Goal: Task Accomplishment & Management: Complete application form

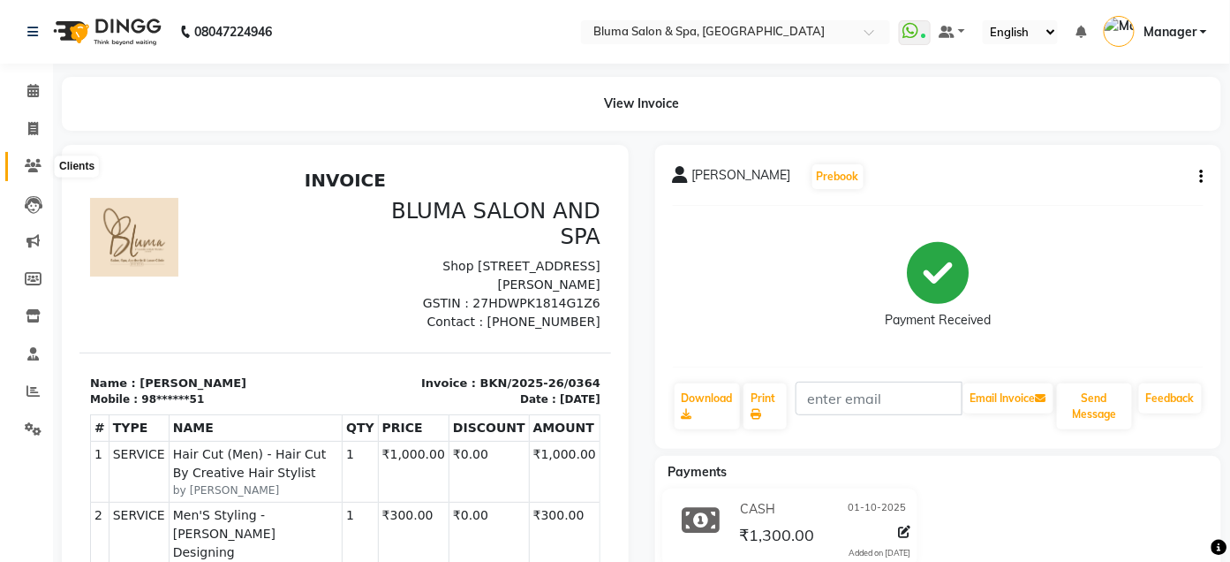
click at [32, 160] on icon at bounding box center [33, 165] width 17 height 13
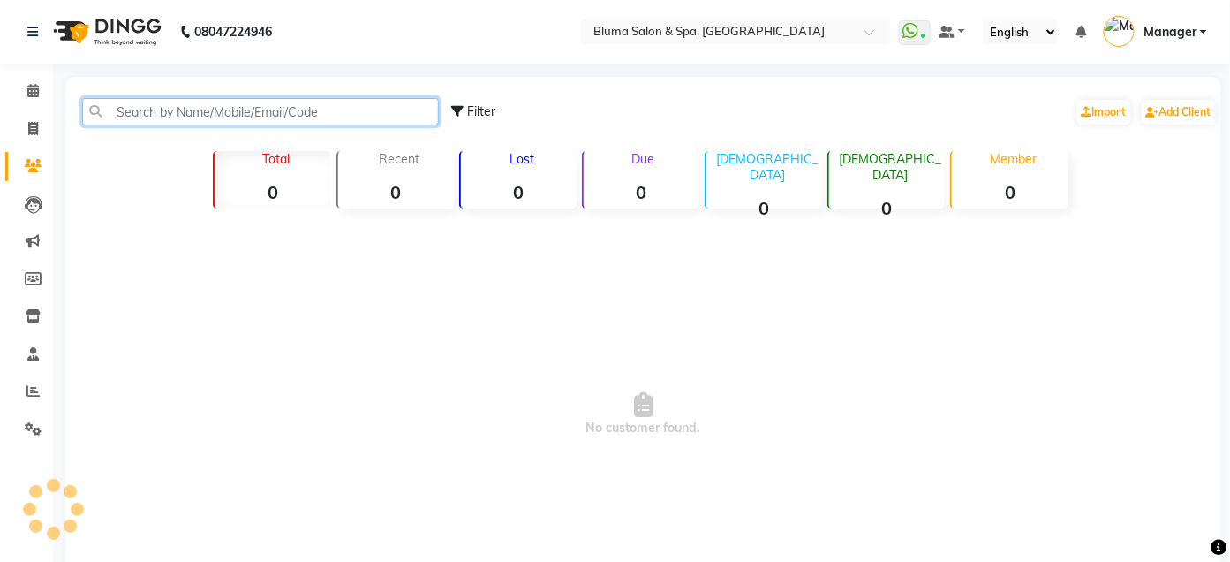
click at [147, 119] on input "text" at bounding box center [260, 111] width 357 height 27
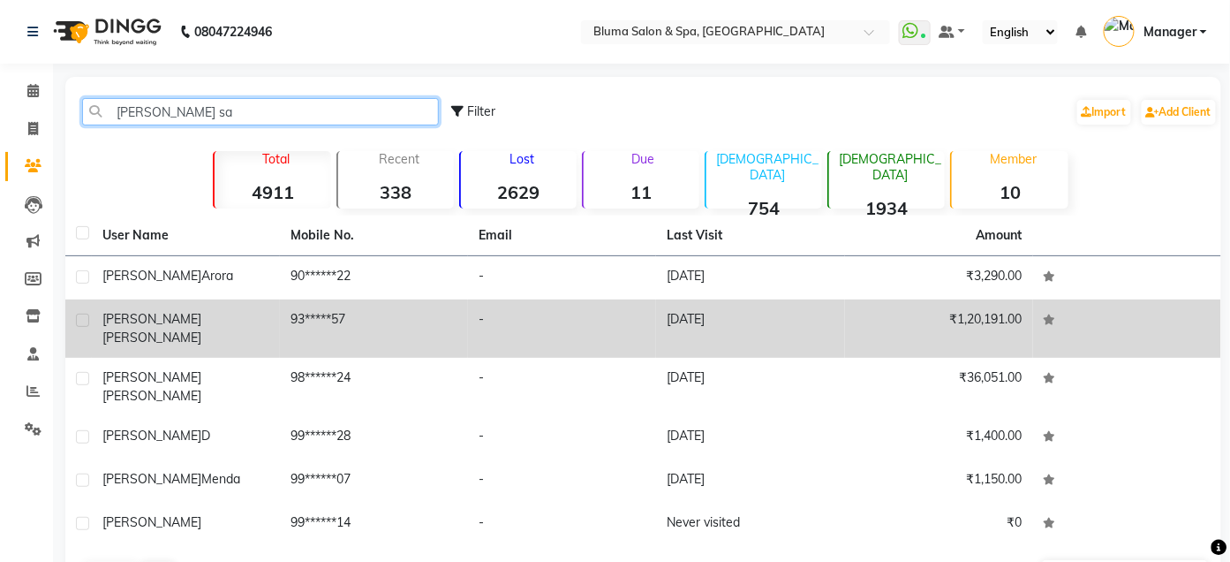
type input "[PERSON_NAME] sa"
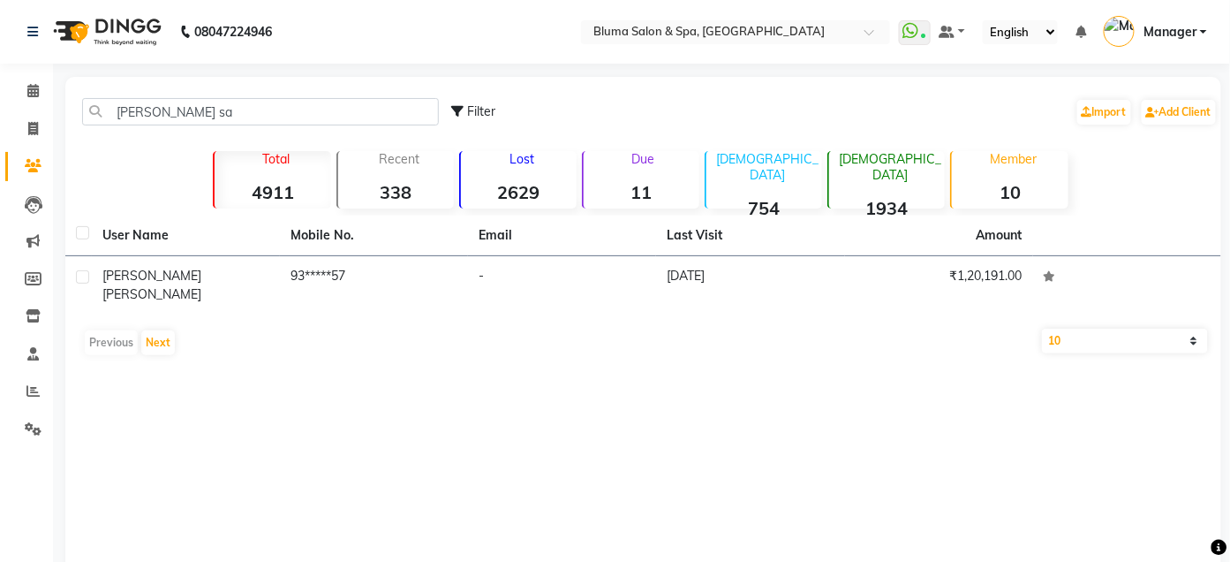
click at [297, 331] on div "Previous Next" at bounding box center [643, 342] width 1142 height 28
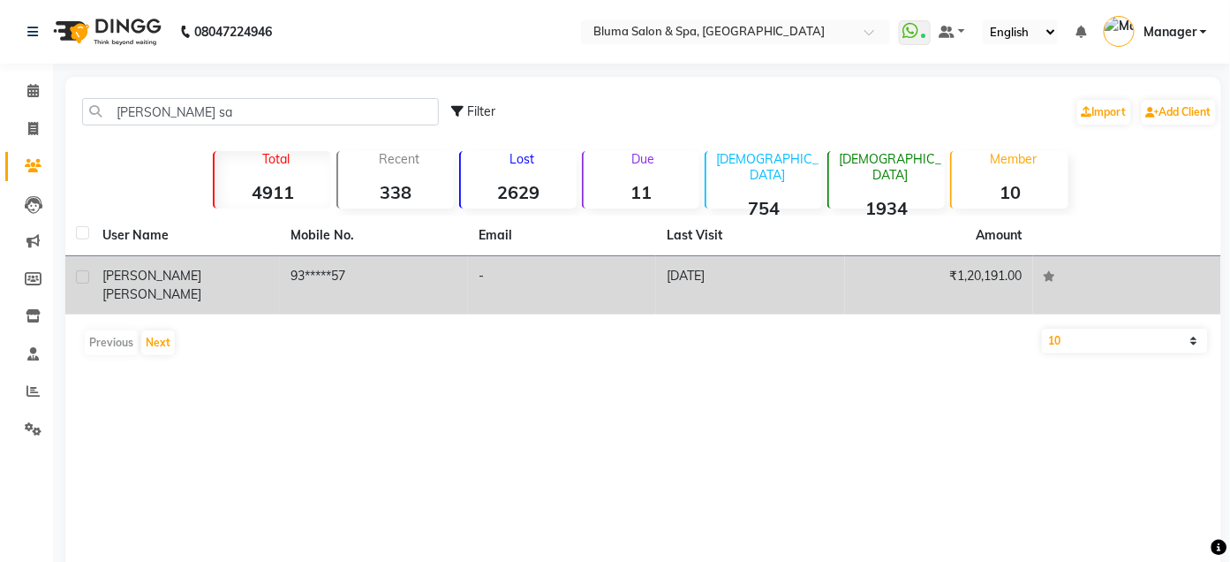
click at [309, 283] on td "93*****57" at bounding box center [374, 285] width 188 height 58
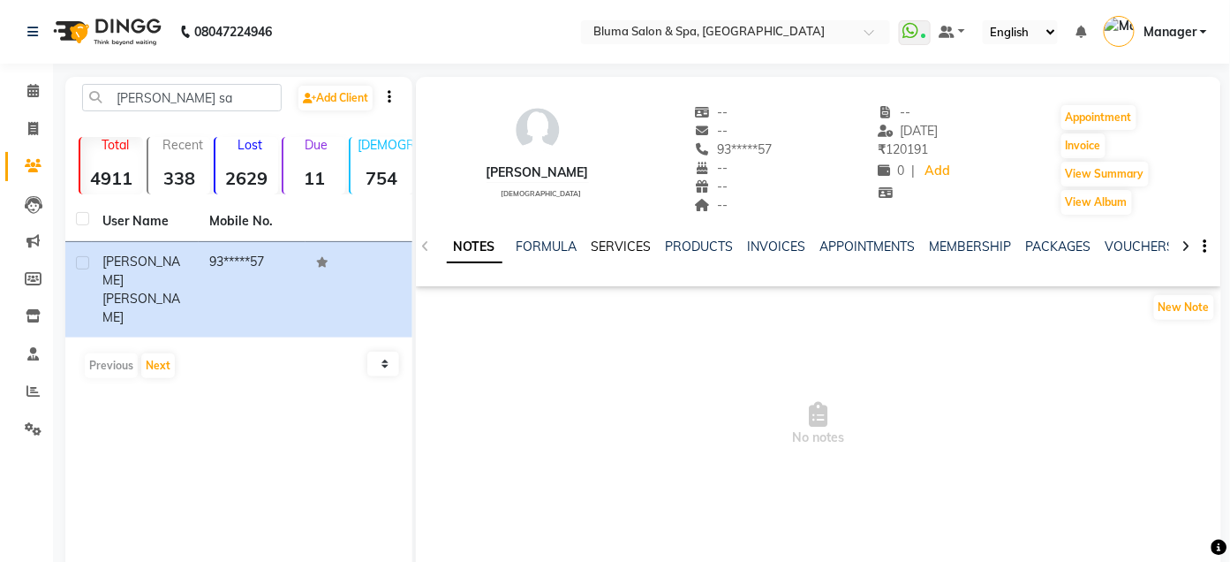
click at [609, 249] on link "SERVICES" at bounding box center [622, 246] width 60 height 16
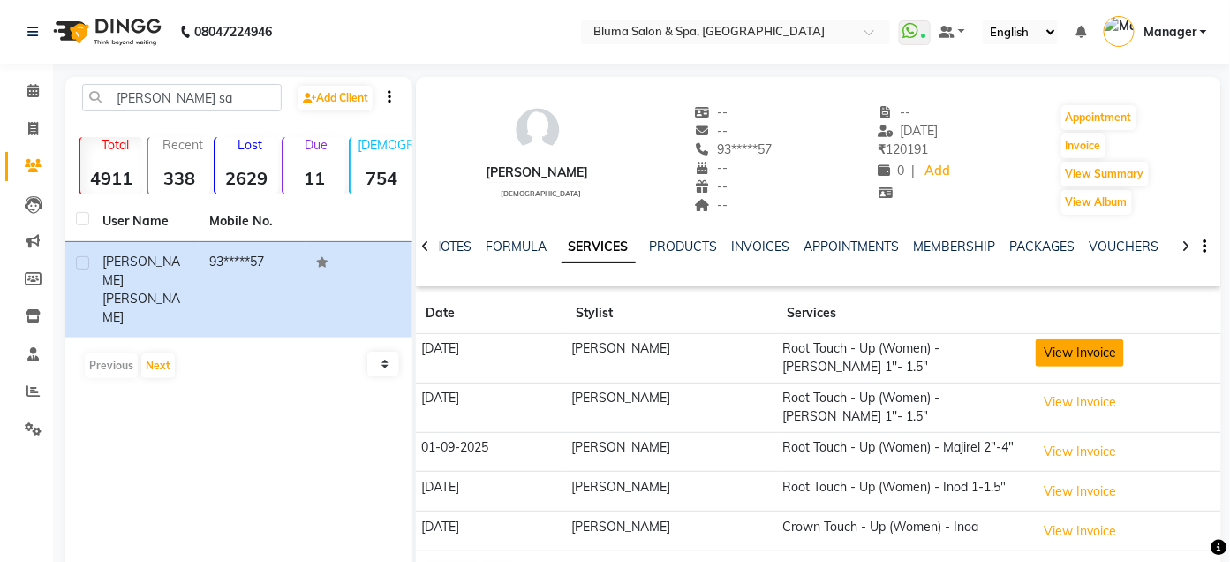
click at [1057, 351] on button "View Invoice" at bounding box center [1080, 352] width 88 height 27
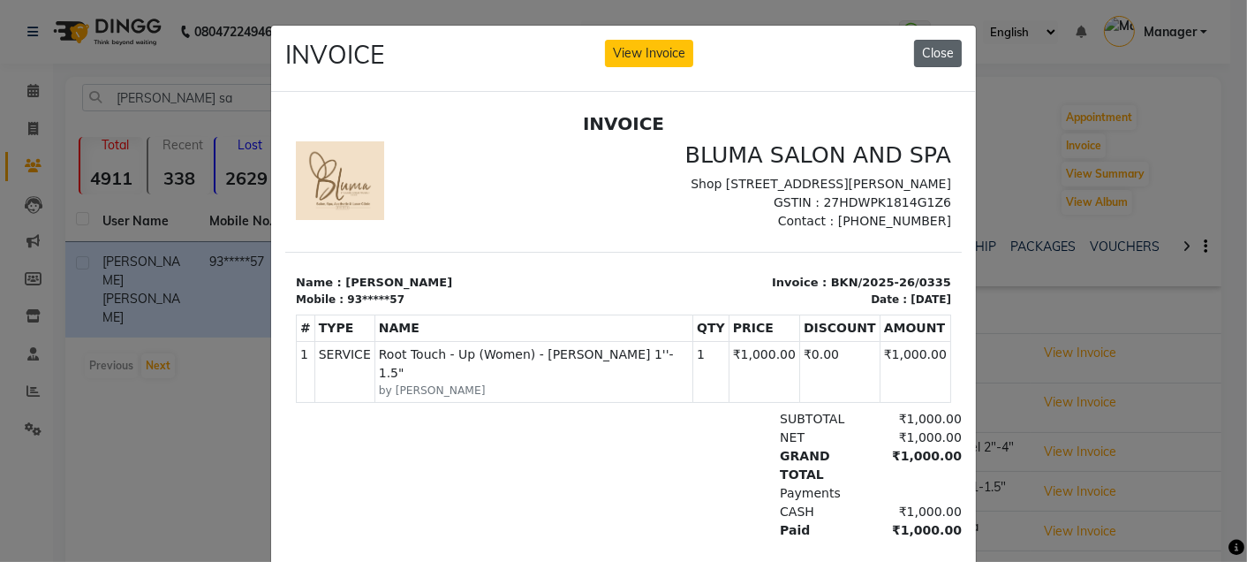
click at [946, 50] on button "Close" at bounding box center [938, 53] width 48 height 27
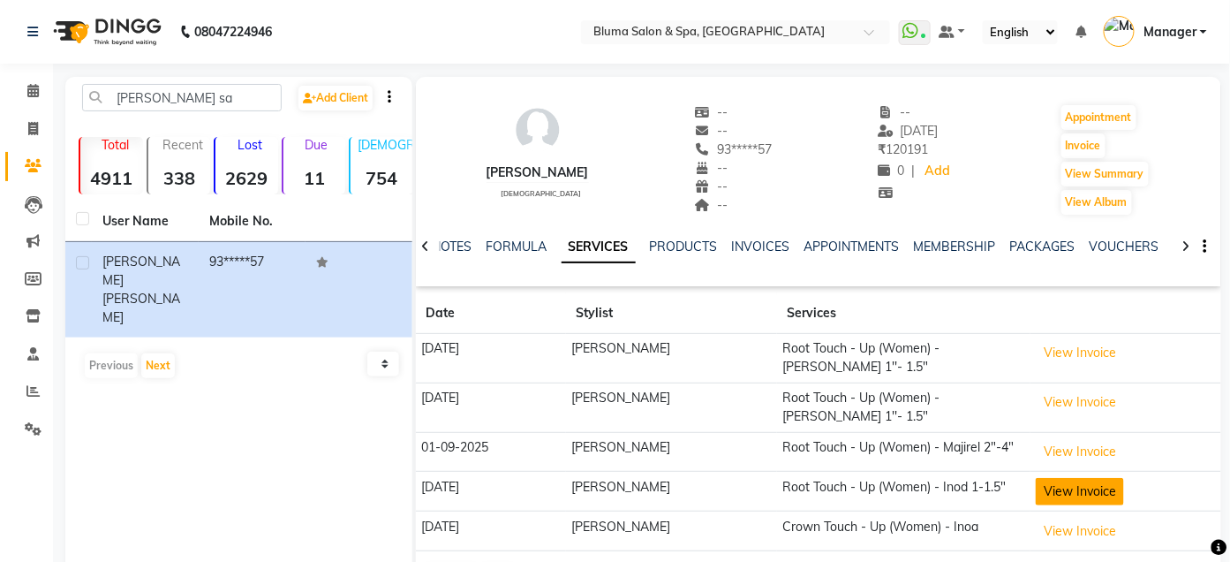
click at [1051, 478] on button "View Invoice" at bounding box center [1080, 491] width 88 height 27
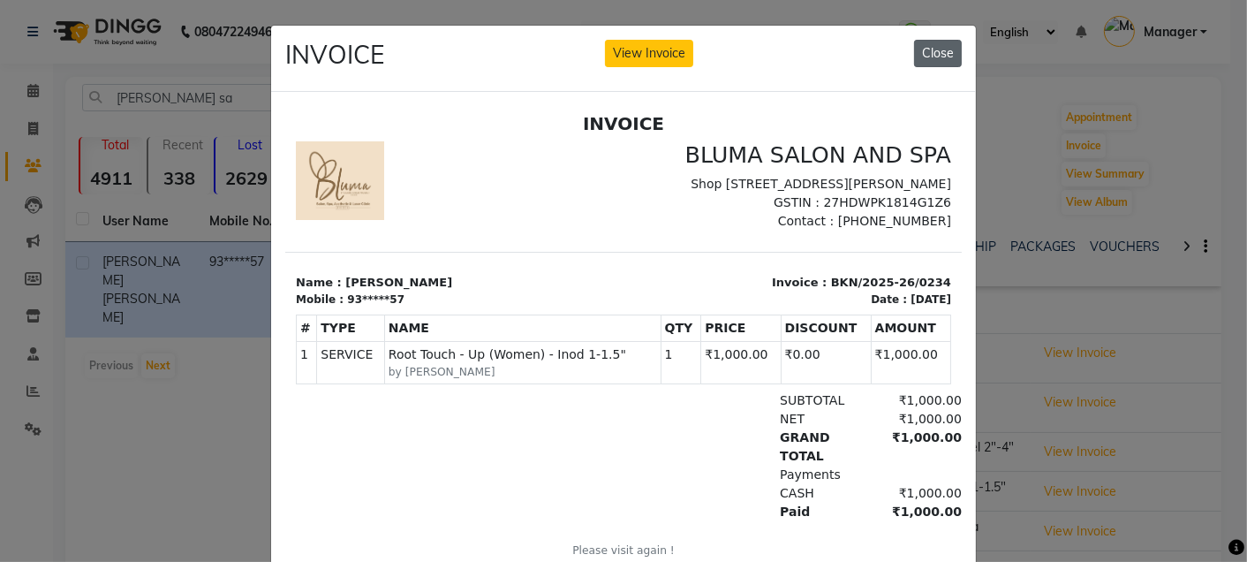
click at [928, 51] on button "Close" at bounding box center [938, 53] width 48 height 27
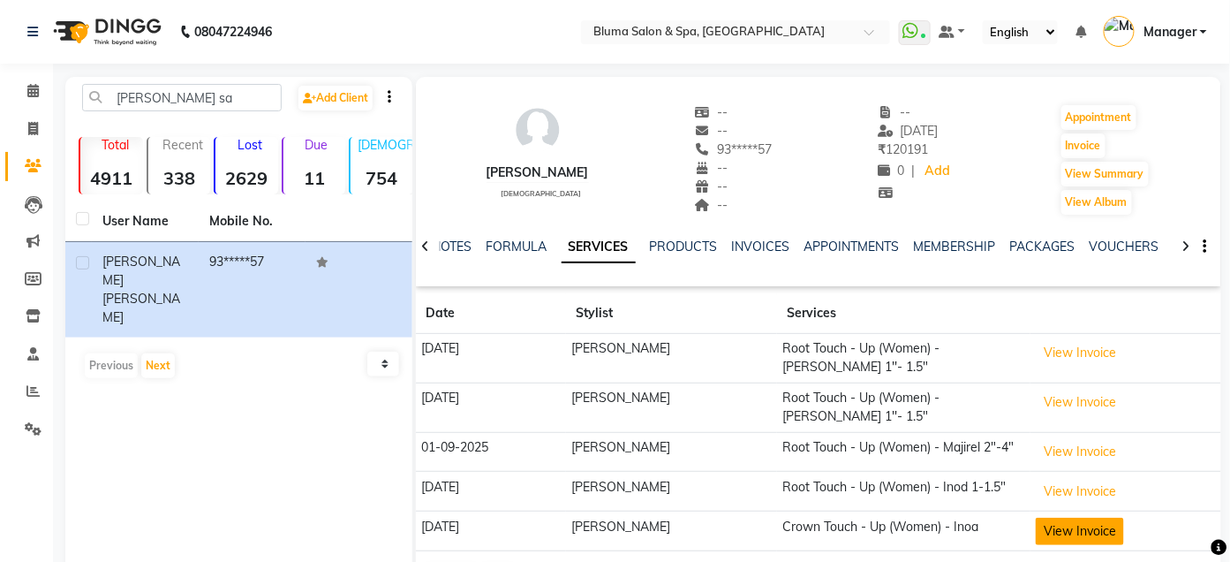
click at [1044, 517] on button "View Invoice" at bounding box center [1080, 530] width 88 height 27
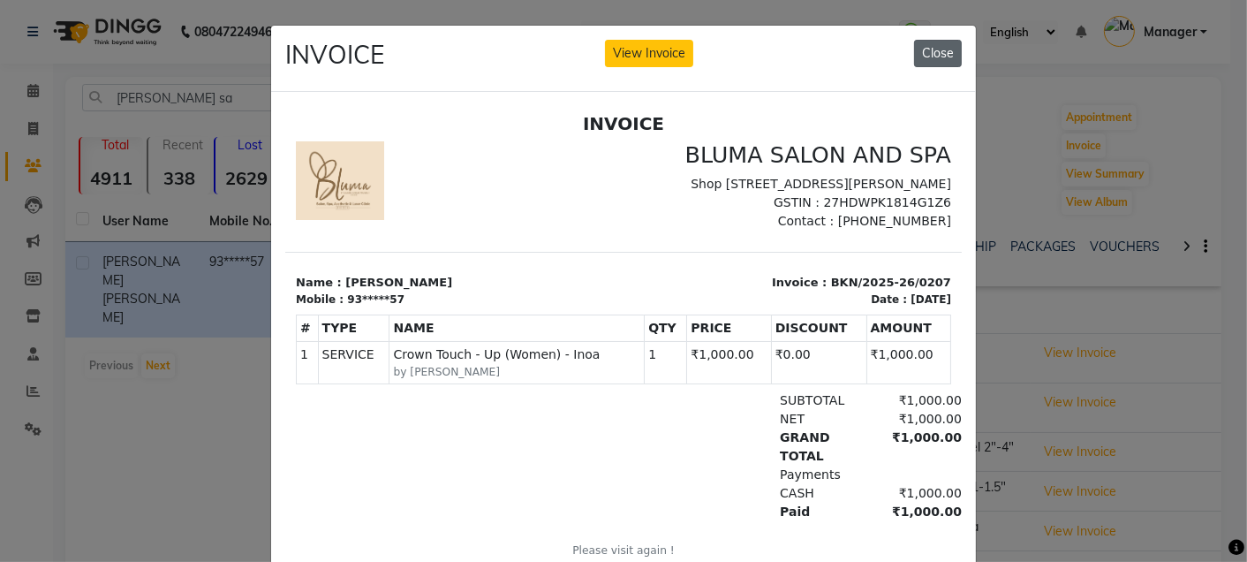
click at [927, 49] on button "Close" at bounding box center [938, 53] width 48 height 27
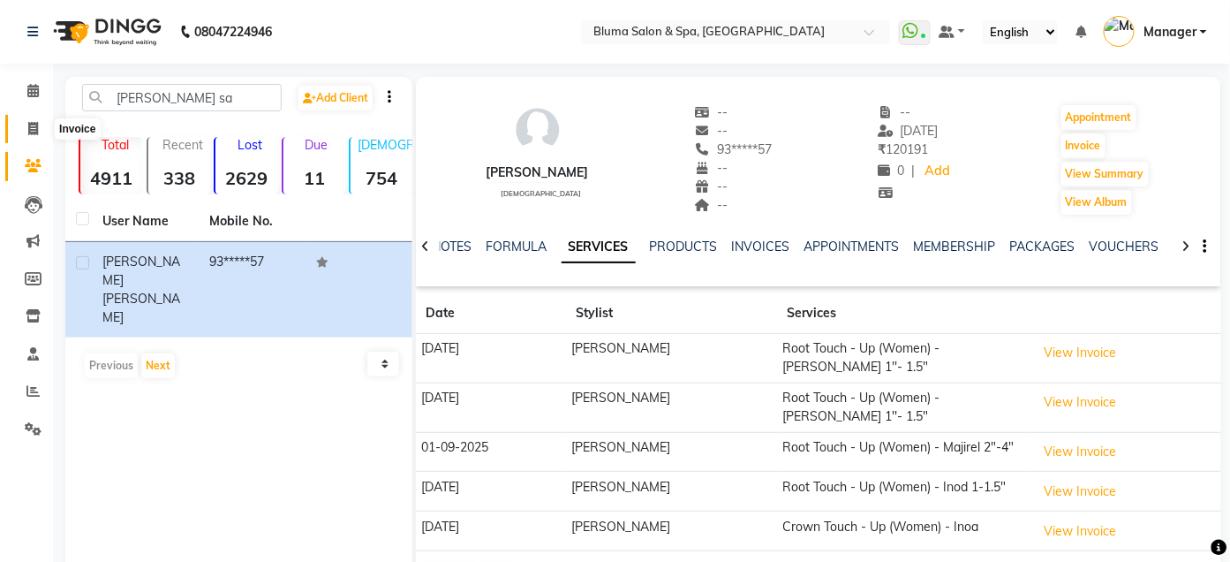
click at [30, 132] on icon at bounding box center [33, 128] width 10 height 13
select select "service"
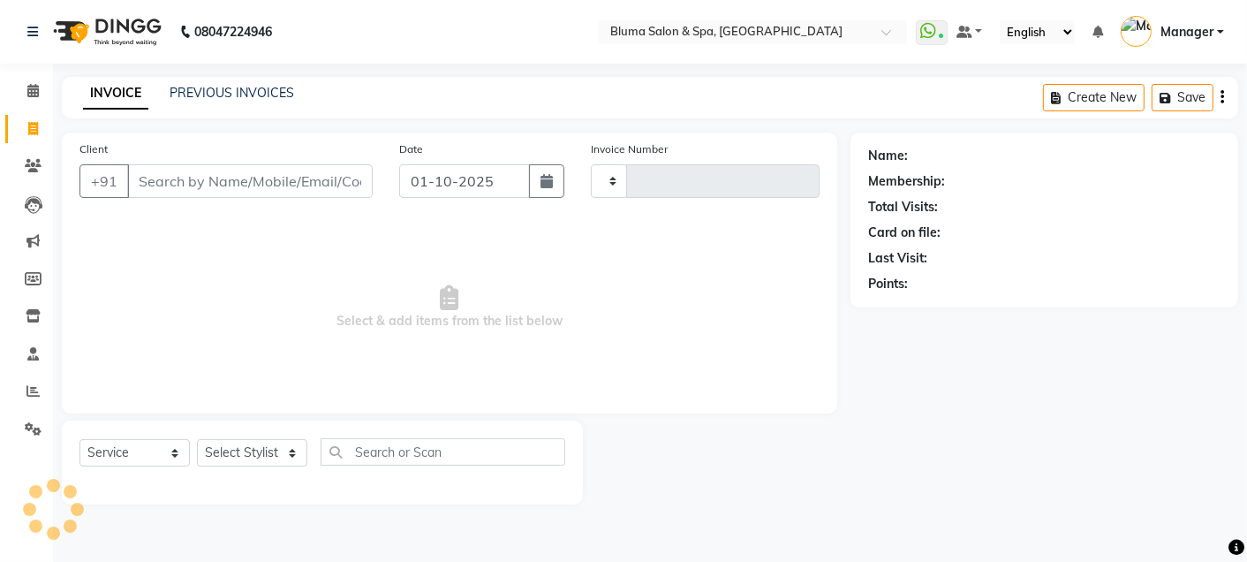
type input "1030"
select select "3653"
type input "n"
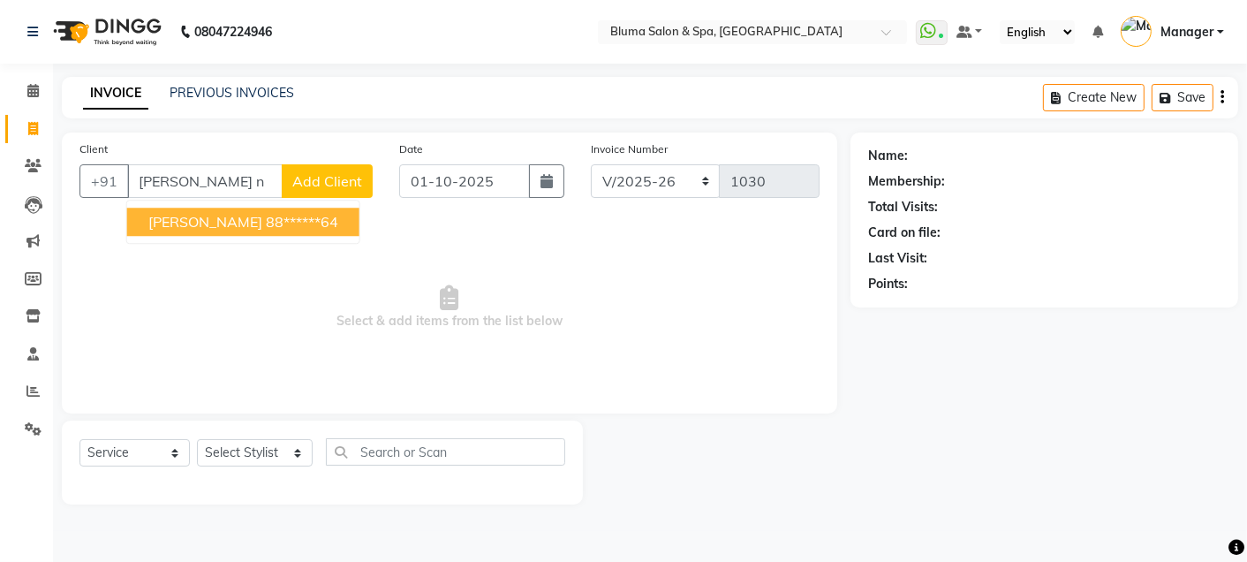
click at [294, 219] on ngb-highlight "88******64" at bounding box center [302, 222] width 72 height 18
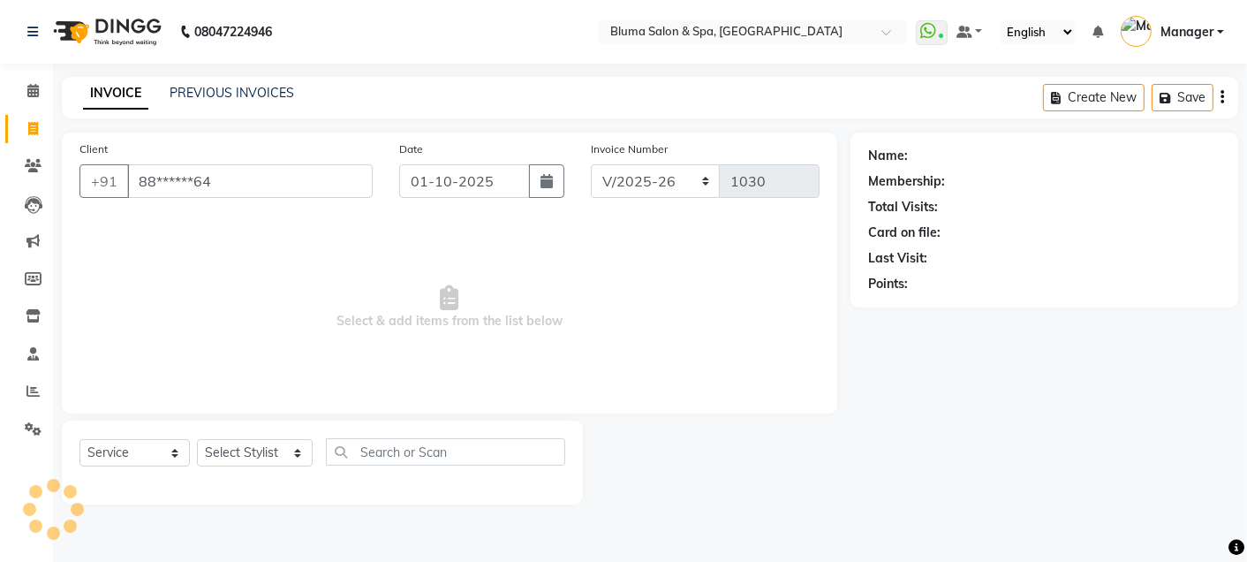
type input "88******64"
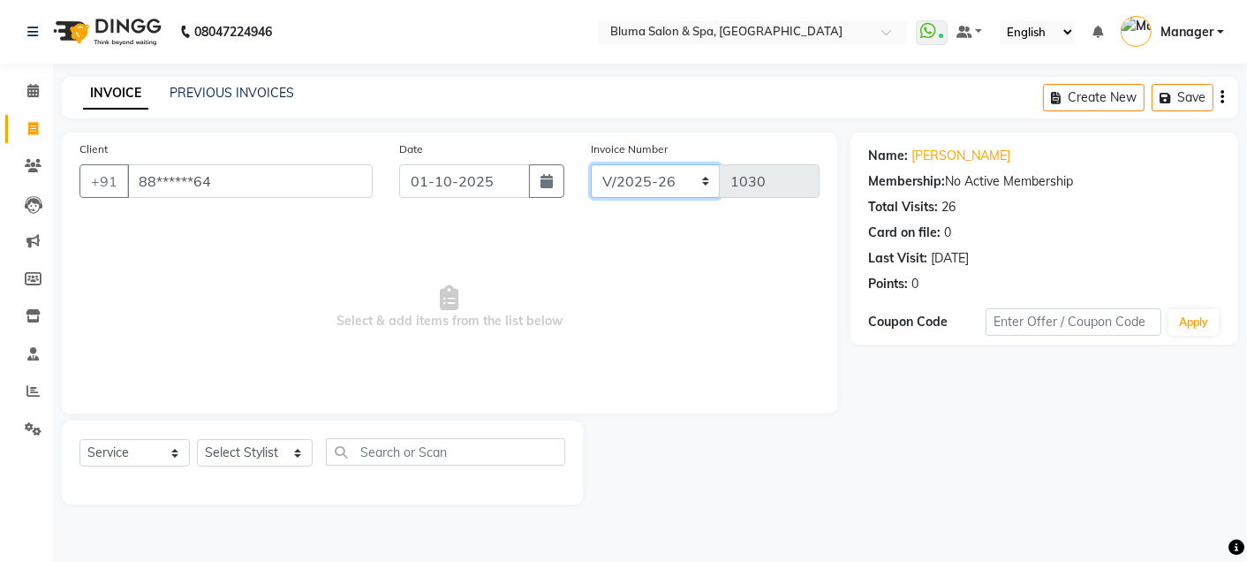
click at [622, 183] on select "ALN/2025-26 AL/2025-26 BKN/2025-26 BK/2025-26 V/2025 V/2025-26" at bounding box center [656, 181] width 130 height 34
select select "7729"
click at [591, 164] on select "ALN/2025-26 AL/2025-26 BKN/2025-26 BK/2025-26 V/2025 V/2025-26" at bounding box center [656, 181] width 130 height 34
type input "0283"
click at [287, 456] on select "Select Stylist Admin Ajay [PERSON_NAME] [PERSON_NAME] [PERSON_NAME] [PERSON_NAM…" at bounding box center [255, 452] width 116 height 27
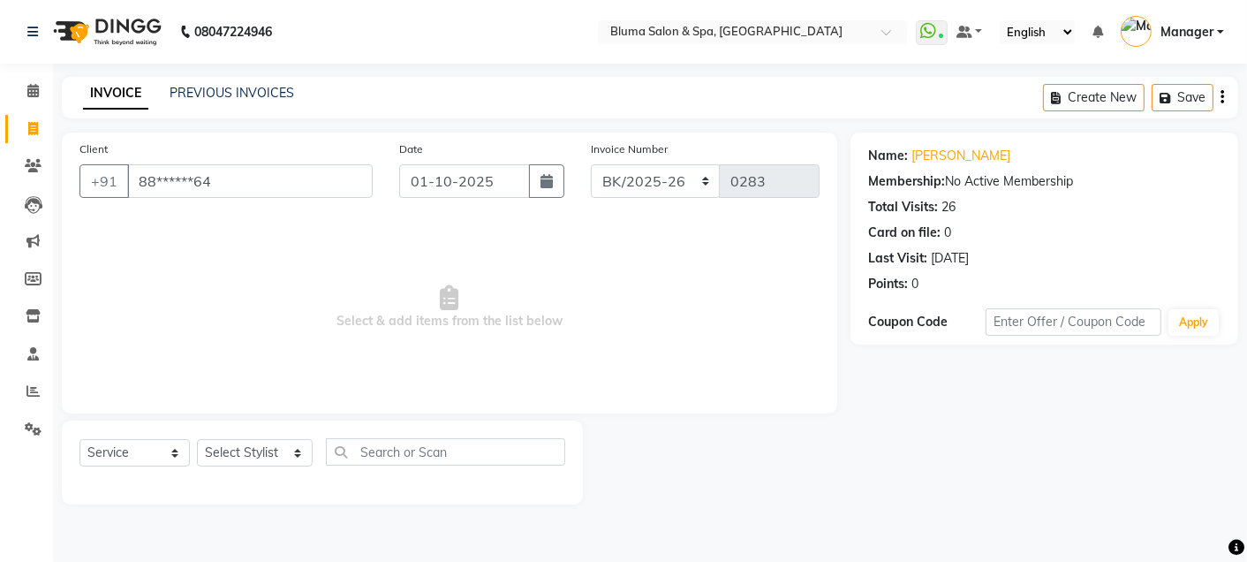
click at [436, 408] on div "Client +91 88******64 Date [DATE] Invoice Number ALN/2025-26 AL/2025-26 BKN/202…" at bounding box center [449, 272] width 775 height 281
click at [217, 453] on select "Select Stylist Admin Ajay [PERSON_NAME] [PERSON_NAME] [PERSON_NAME] [PERSON_NAM…" at bounding box center [255, 452] width 116 height 27
select select "34795"
click at [197, 440] on select "Select Stylist Admin Ajay [PERSON_NAME] [PERSON_NAME] [PERSON_NAME] [PERSON_NAM…" at bounding box center [255, 452] width 116 height 27
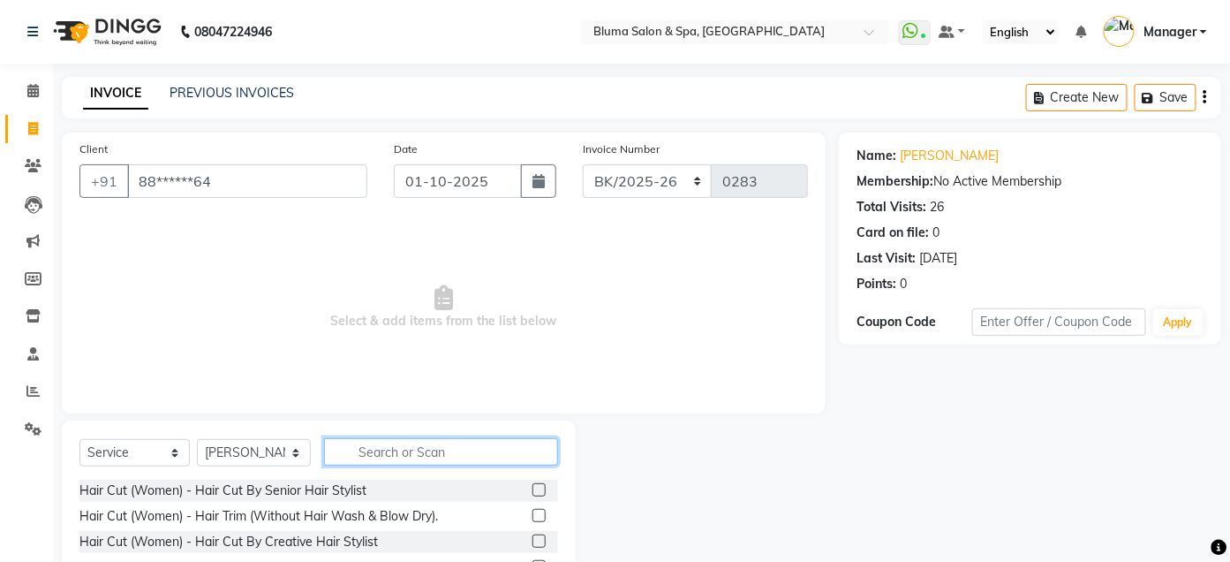
click at [381, 454] on input "text" at bounding box center [441, 451] width 234 height 27
type input "root"
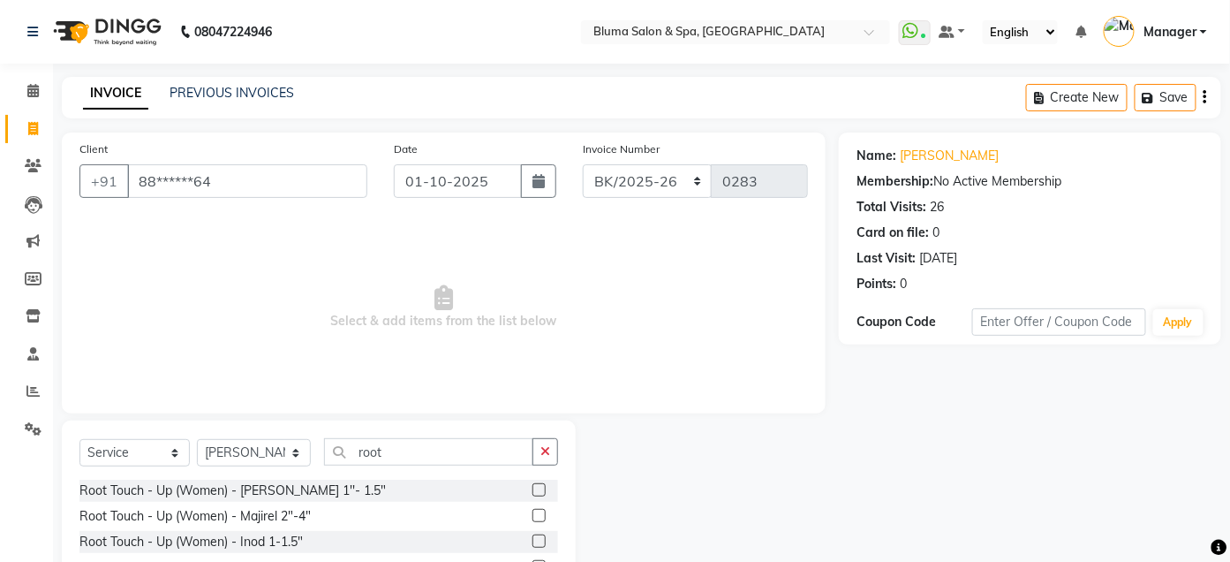
click at [532, 483] on div at bounding box center [545, 490] width 26 height 22
click at [532, 487] on label at bounding box center [538, 489] width 13 height 13
click at [532, 487] on input "checkbox" at bounding box center [537, 490] width 11 height 11
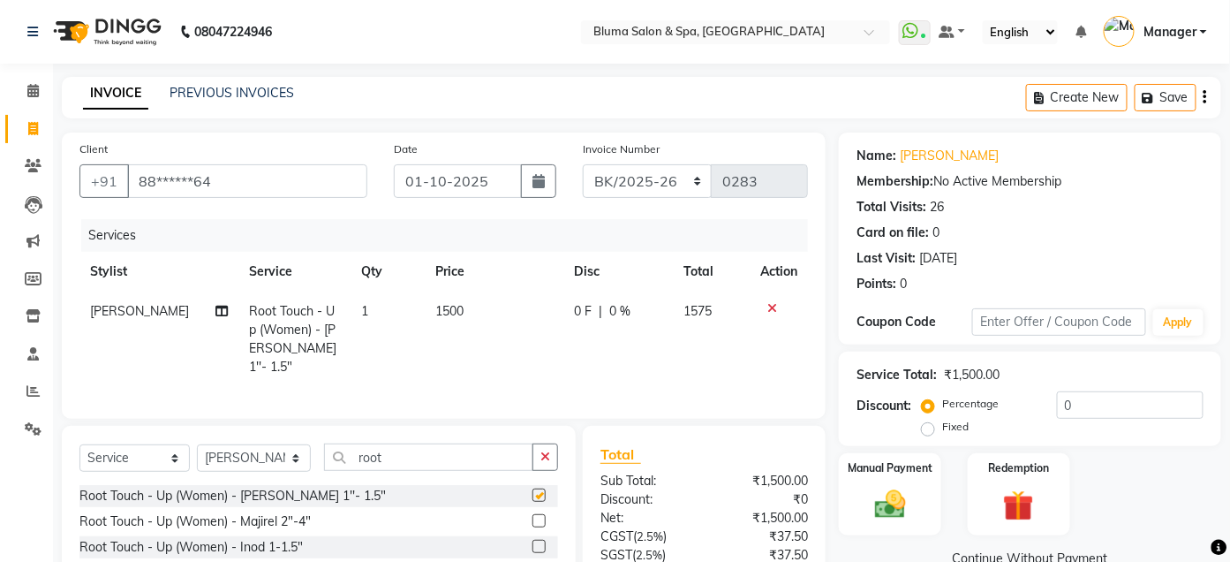
checkbox input "false"
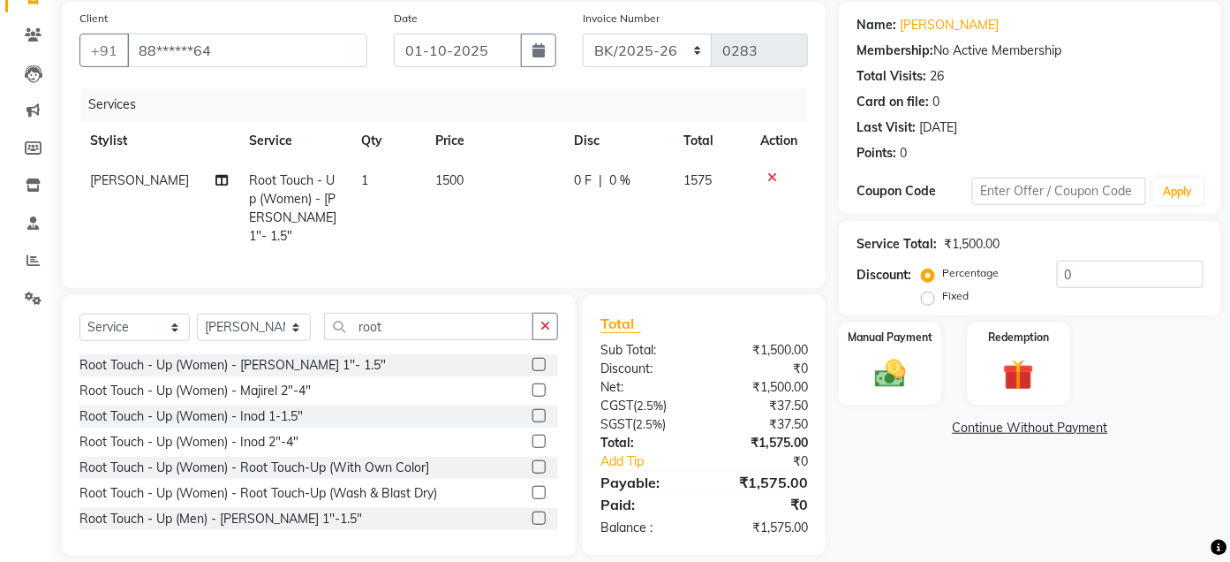
scroll to position [148, 0]
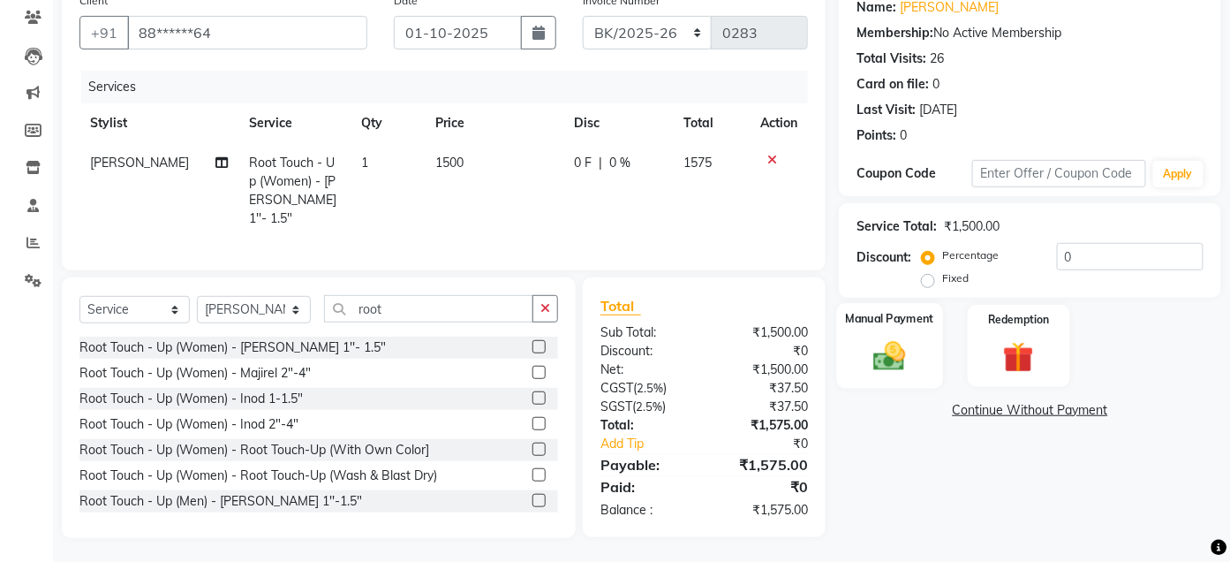
click at [879, 343] on img at bounding box center [890, 355] width 52 height 37
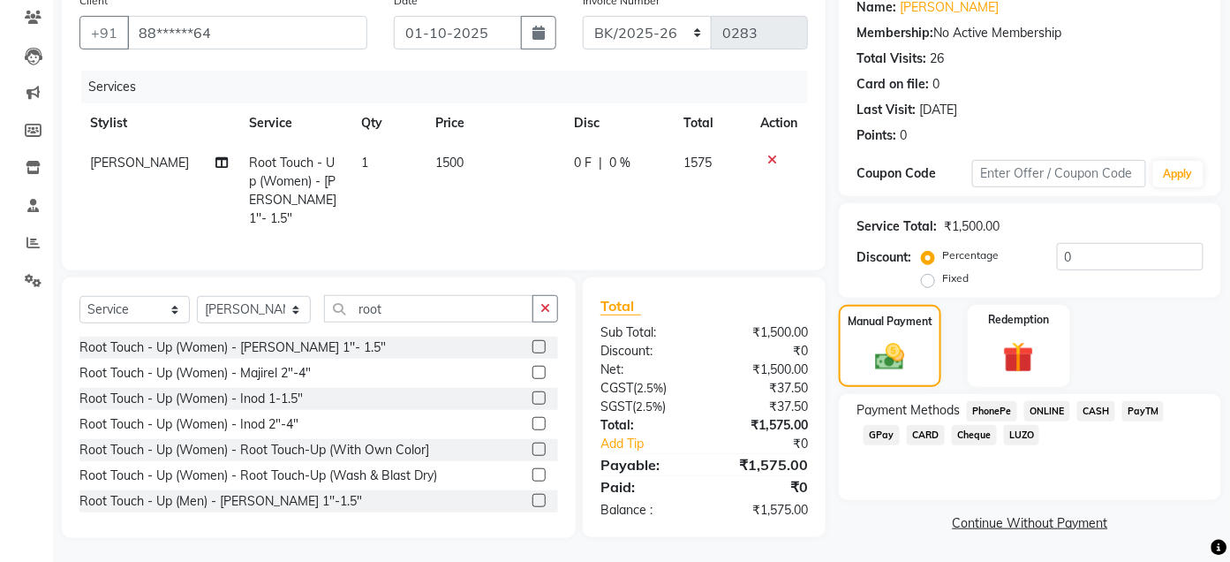
click at [1105, 411] on span "CASH" at bounding box center [1096, 411] width 38 height 20
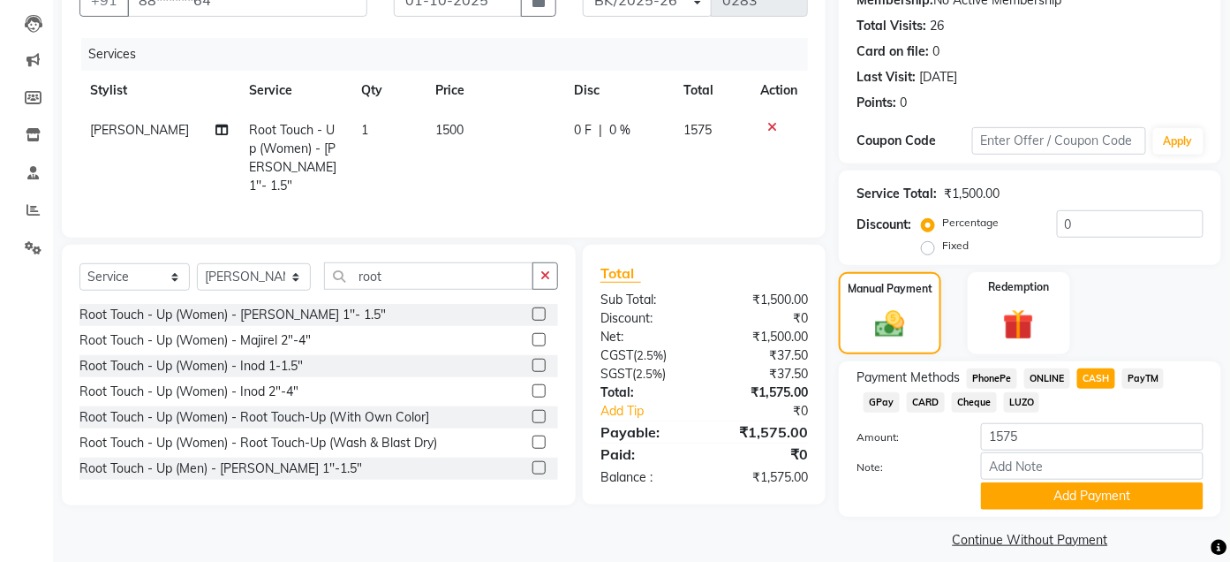
scroll to position [200, 0]
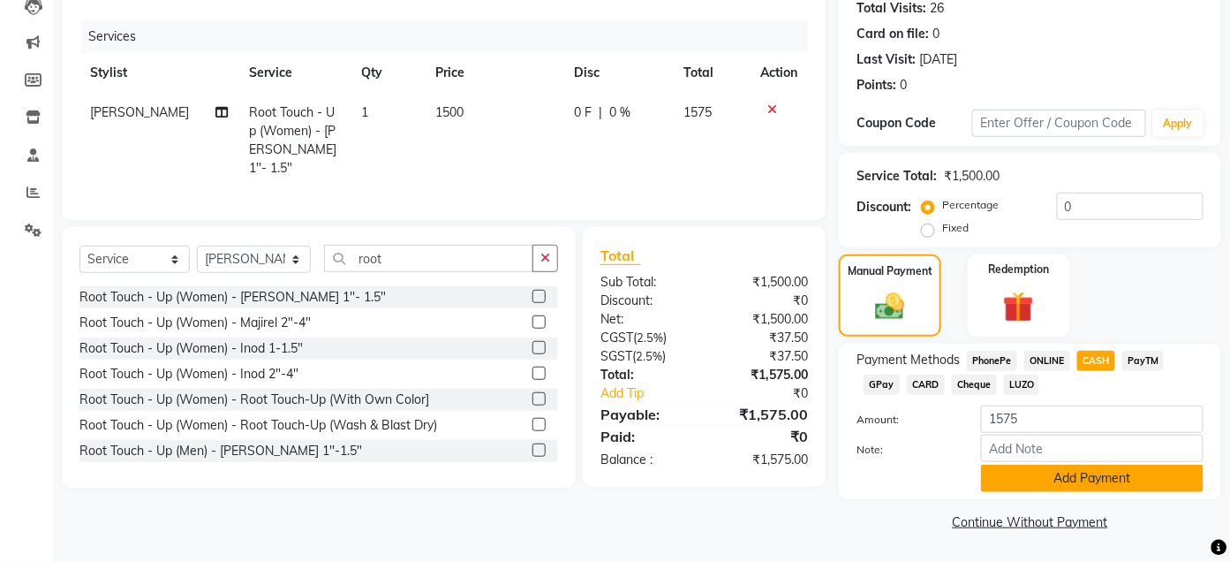
click at [1063, 474] on button "Add Payment" at bounding box center [1092, 477] width 223 height 27
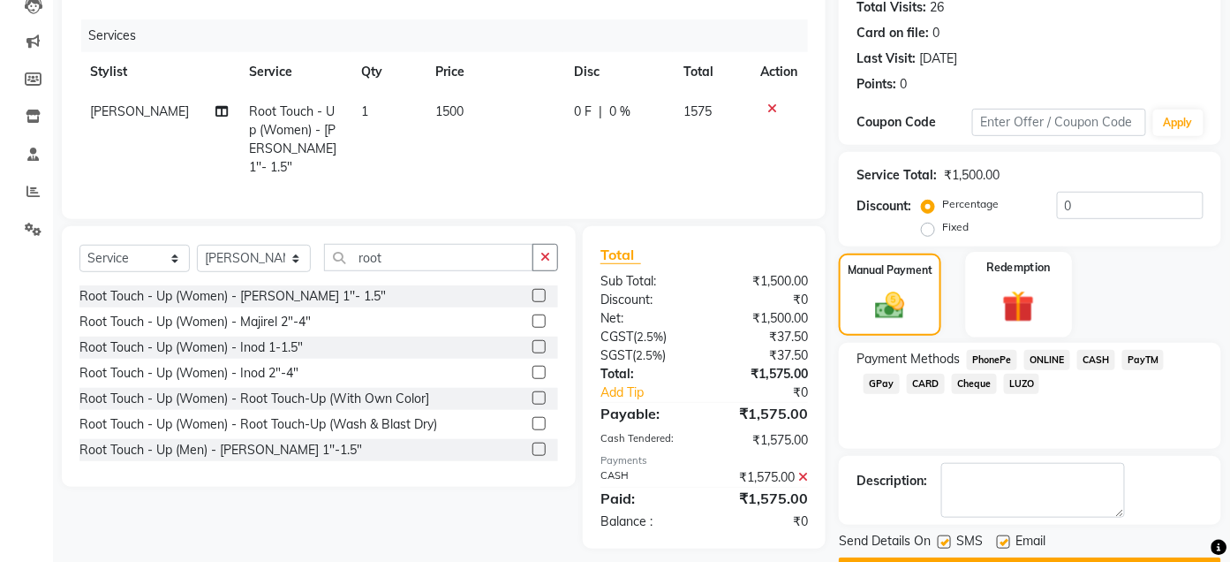
scroll to position [249, 0]
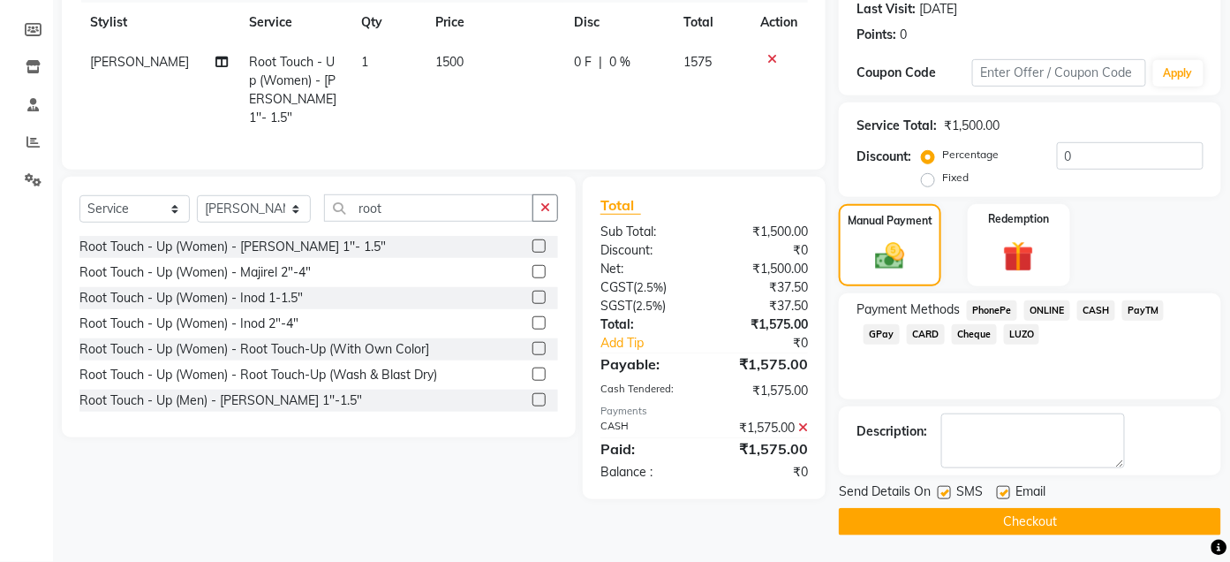
click at [947, 494] on label at bounding box center [944, 492] width 13 height 13
click at [947, 494] on input "checkbox" at bounding box center [943, 492] width 11 height 11
checkbox input "false"
click at [1004, 496] on label at bounding box center [1003, 492] width 13 height 13
click at [1004, 496] on input "checkbox" at bounding box center [1002, 492] width 11 height 11
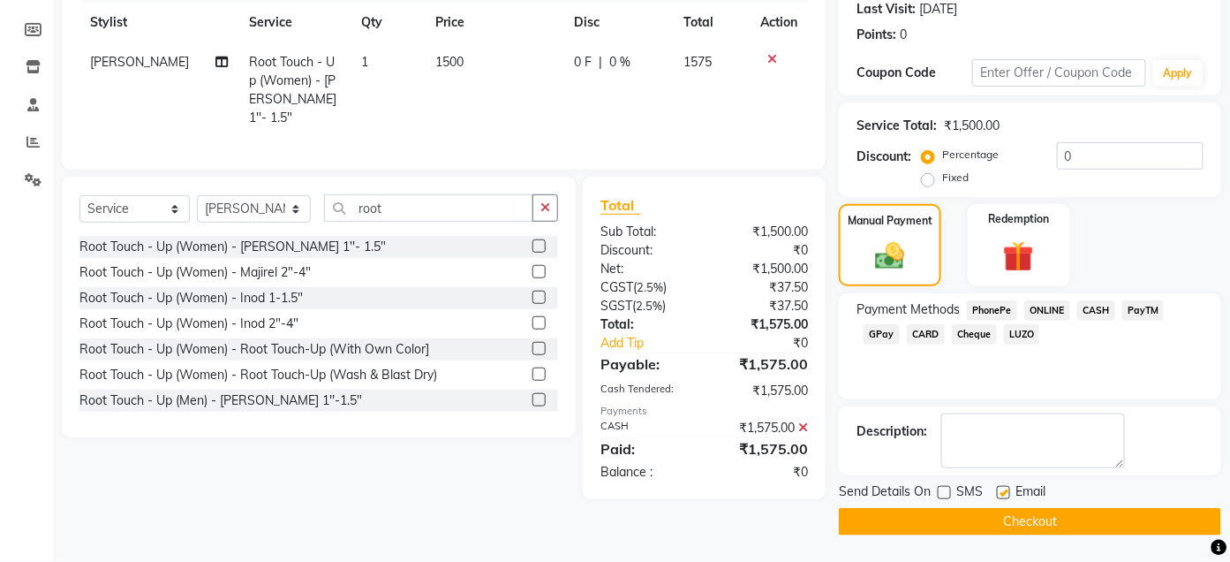
checkbox input "false"
click at [1011, 517] on button "Checkout" at bounding box center [1030, 521] width 382 height 27
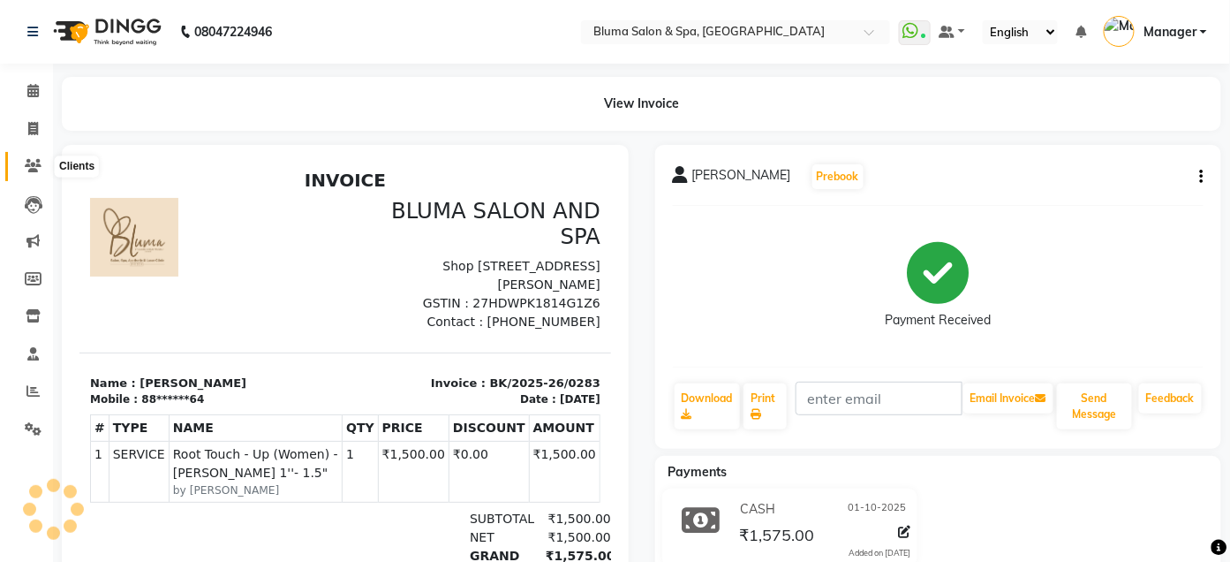
click at [34, 157] on span at bounding box center [33, 166] width 31 height 20
